Goal: Check status

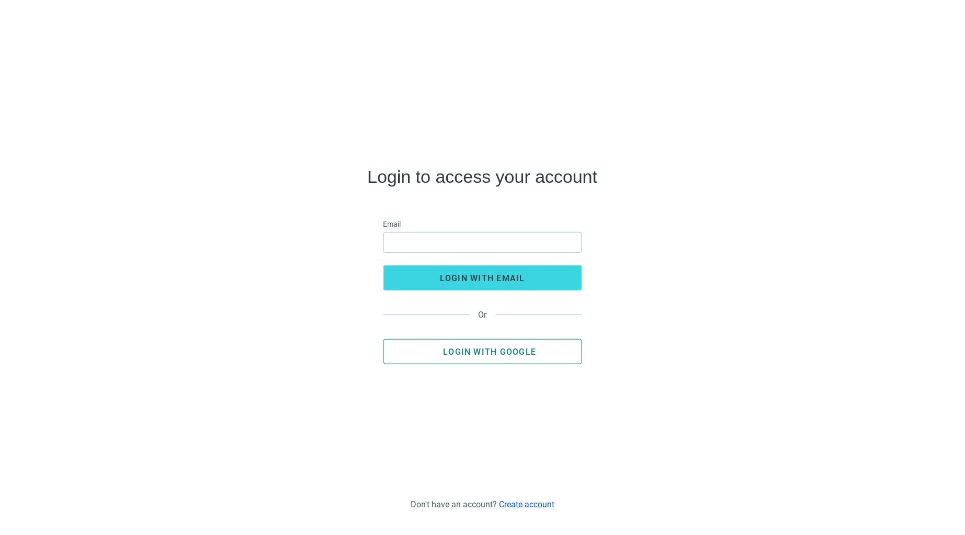
click at [518, 348] on span "Login with Google" at bounding box center [489, 352] width 93 height 10
